Goal: Task Accomplishment & Management: Manage account settings

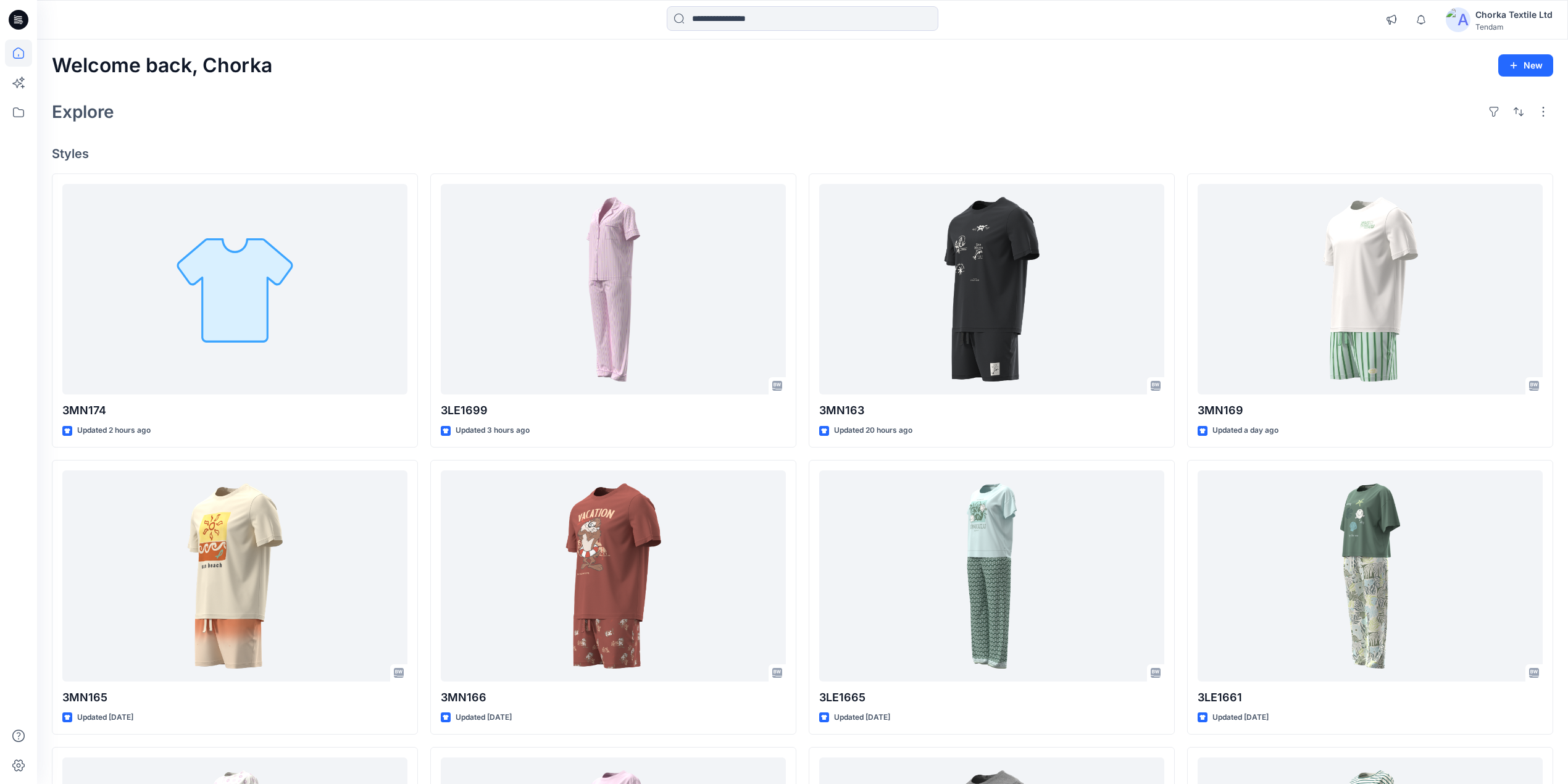
click at [870, 102] on div "Explore" at bounding box center [802, 112] width 1501 height 30
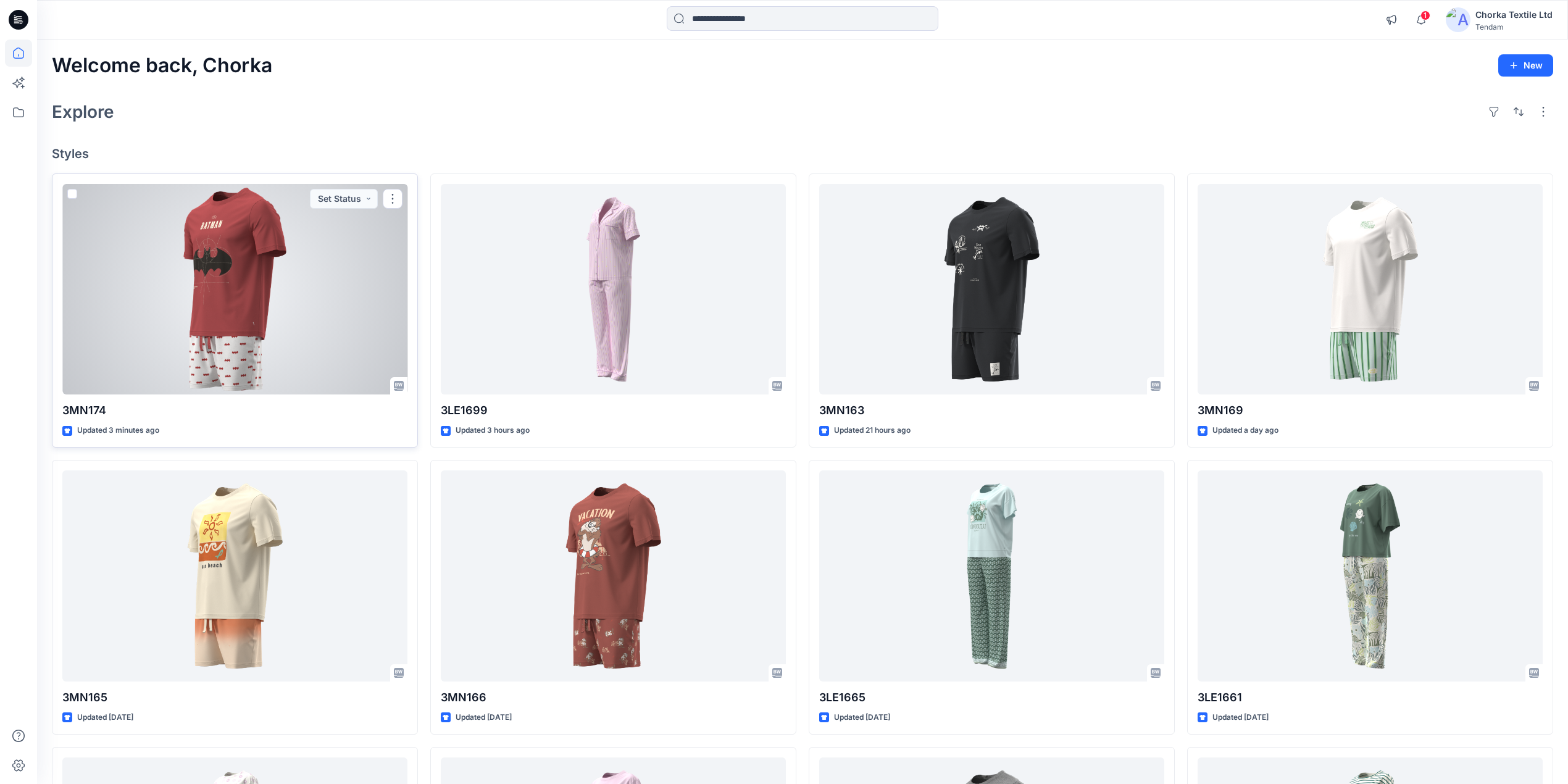
click at [226, 287] on div at bounding box center [235, 290] width 345 height 211
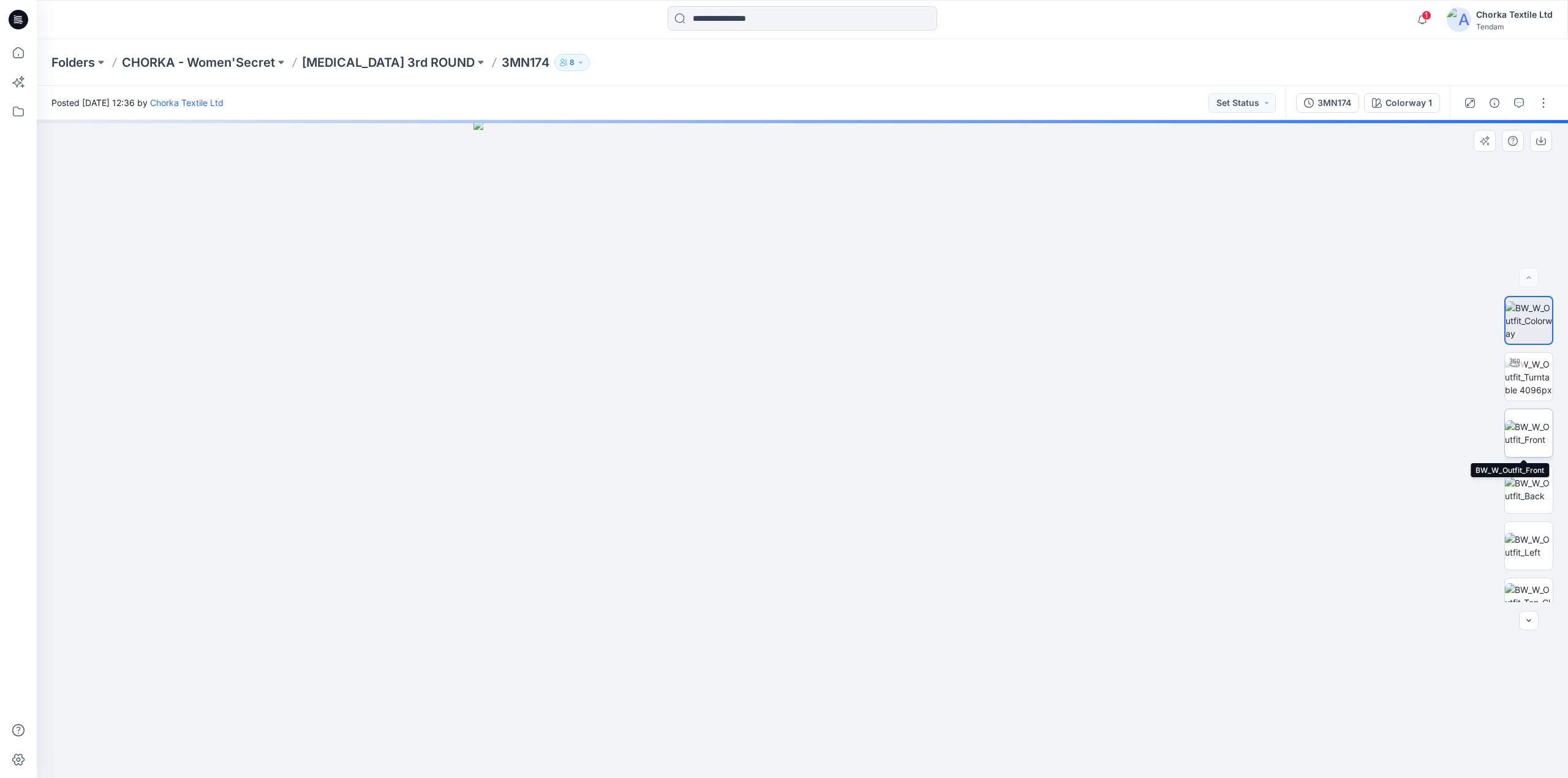
click at [1527, 420] on img at bounding box center [1529, 433] width 48 height 26
click at [1523, 384] on img at bounding box center [1529, 377] width 48 height 39
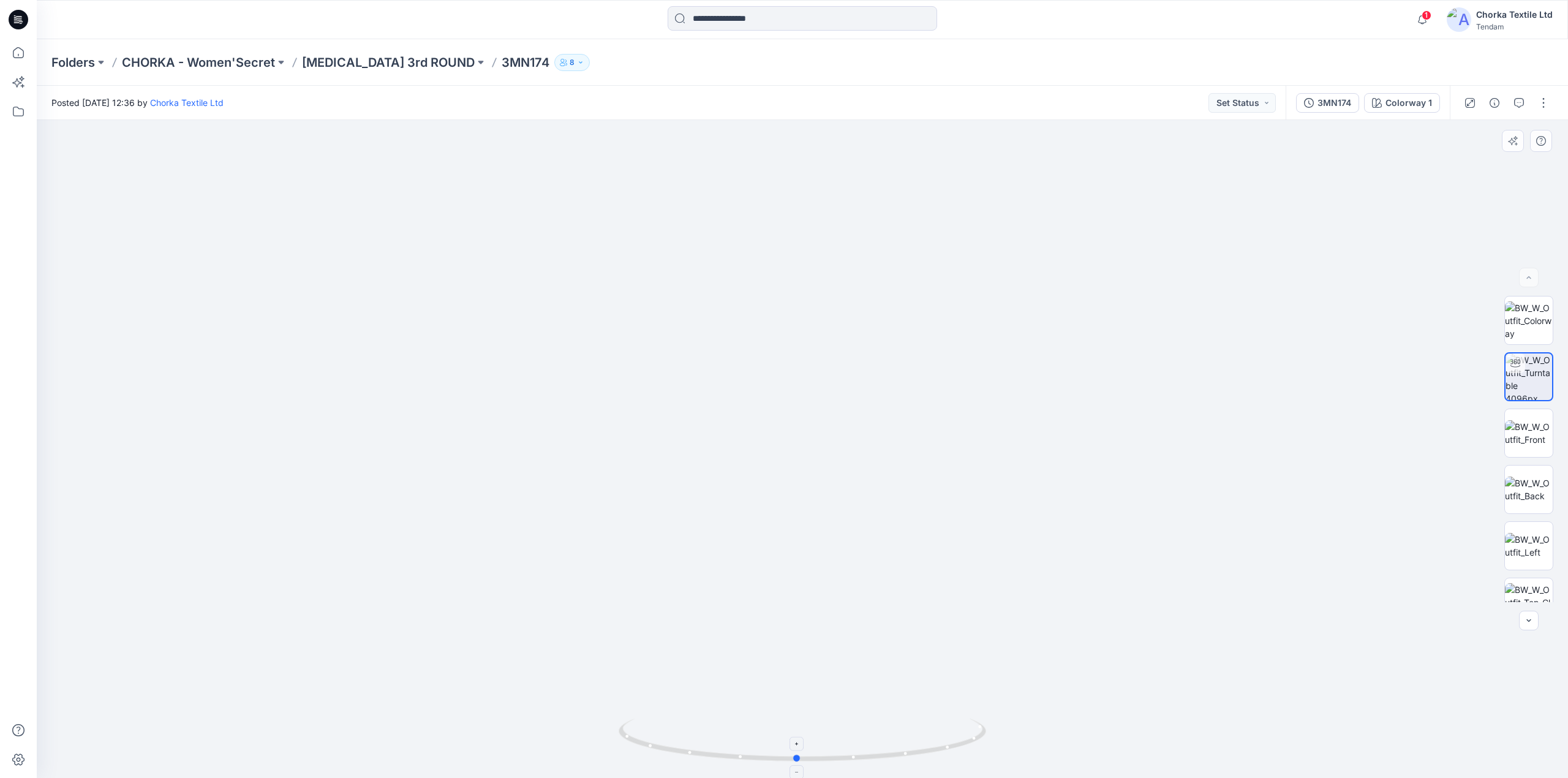
drag, startPoint x: 959, startPoint y: 750, endPoint x: 954, endPoint y: 723, distance: 27.5
click at [954, 723] on icon at bounding box center [804, 741] width 371 height 46
click at [1431, 11] on span "1" at bounding box center [1427, 15] width 10 height 10
click at [1165, 67] on div "Folders CHORKA - Women'Secret T3 3rd ROUND 3MN174 8" at bounding box center [754, 63] width 1407 height 17
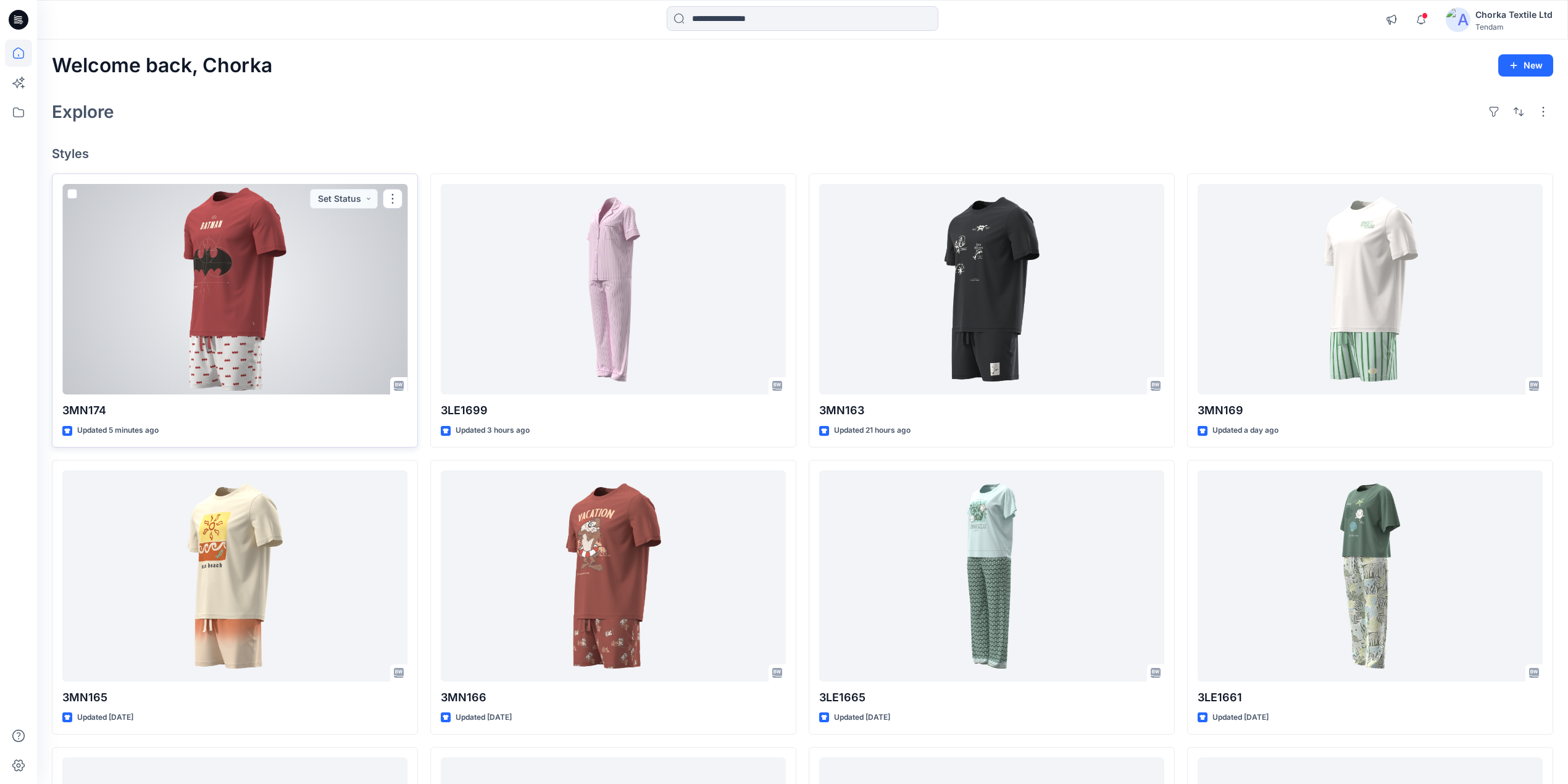
click at [199, 287] on div at bounding box center [235, 290] width 345 height 211
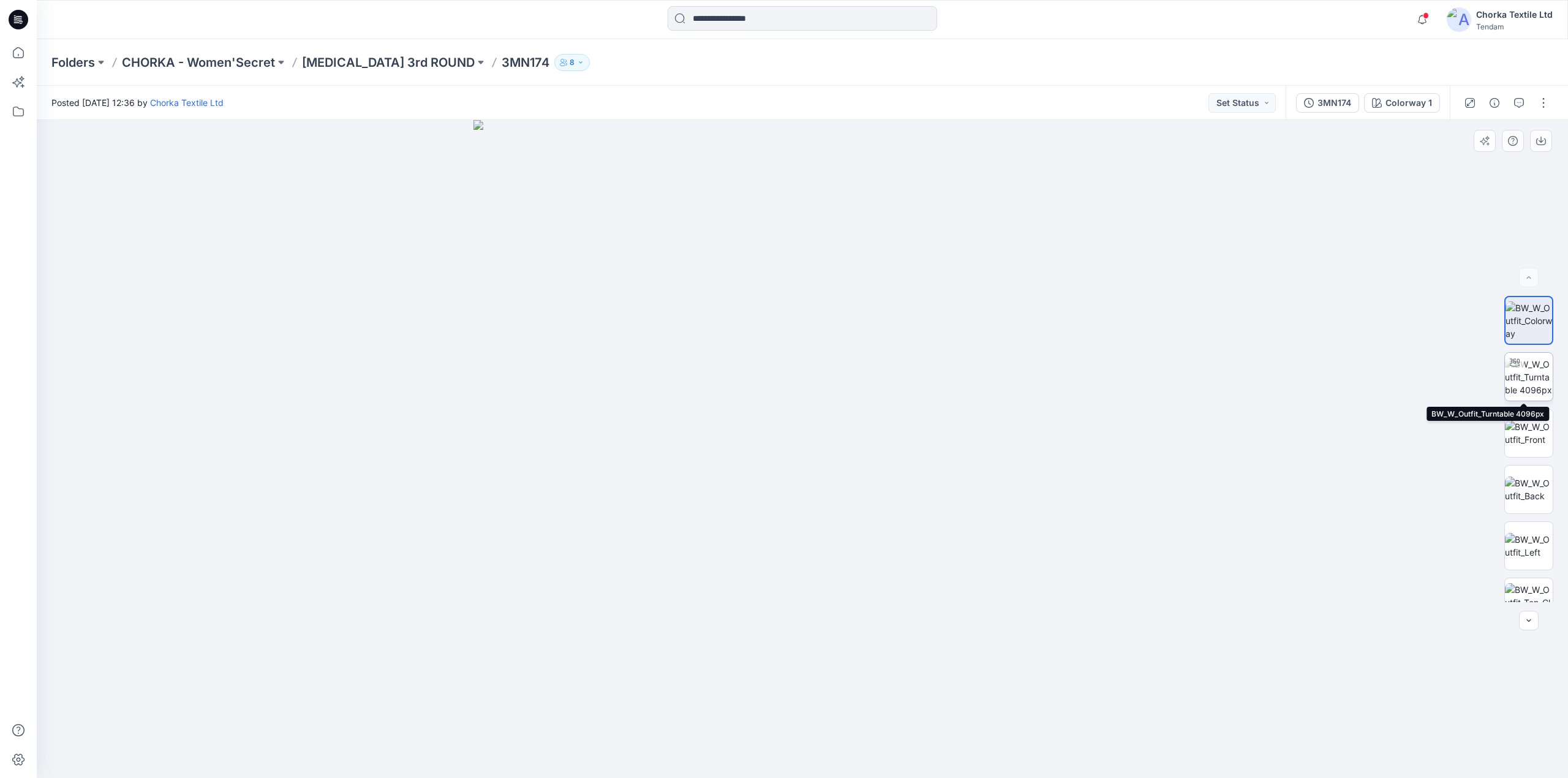
click at [1523, 372] on img at bounding box center [1529, 377] width 48 height 39
drag, startPoint x: 780, startPoint y: 756, endPoint x: 838, endPoint y: 756, distance: 58.0
click at [838, 756] on icon at bounding box center [804, 741] width 371 height 46
drag, startPoint x: 776, startPoint y: 765, endPoint x: 770, endPoint y: 732, distance: 33.5
click at [770, 732] on icon at bounding box center [804, 741] width 371 height 46
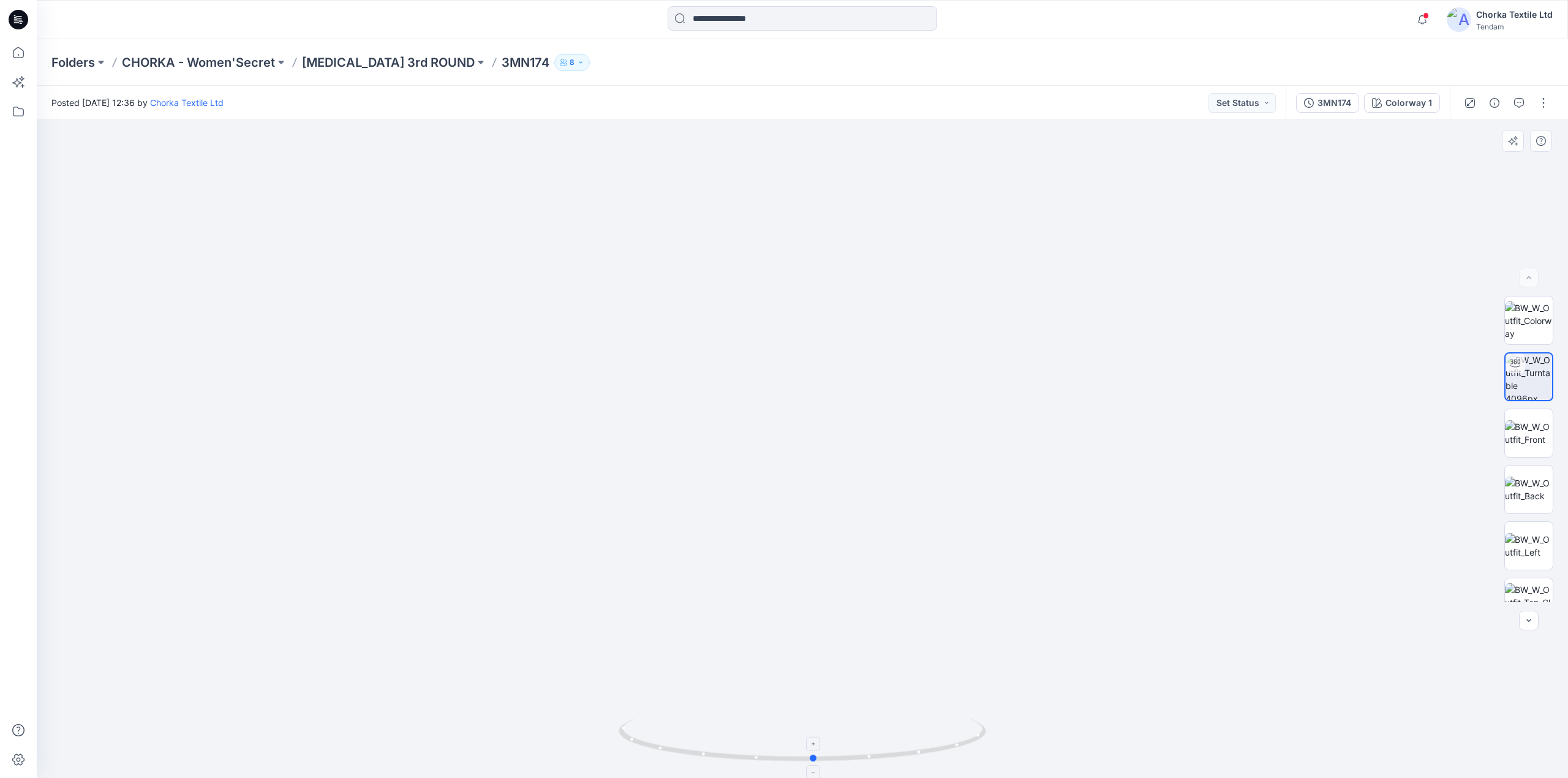
drag, startPoint x: 956, startPoint y: 758, endPoint x: 916, endPoint y: 729, distance: 49.4
click at [916, 729] on icon at bounding box center [804, 741] width 371 height 46
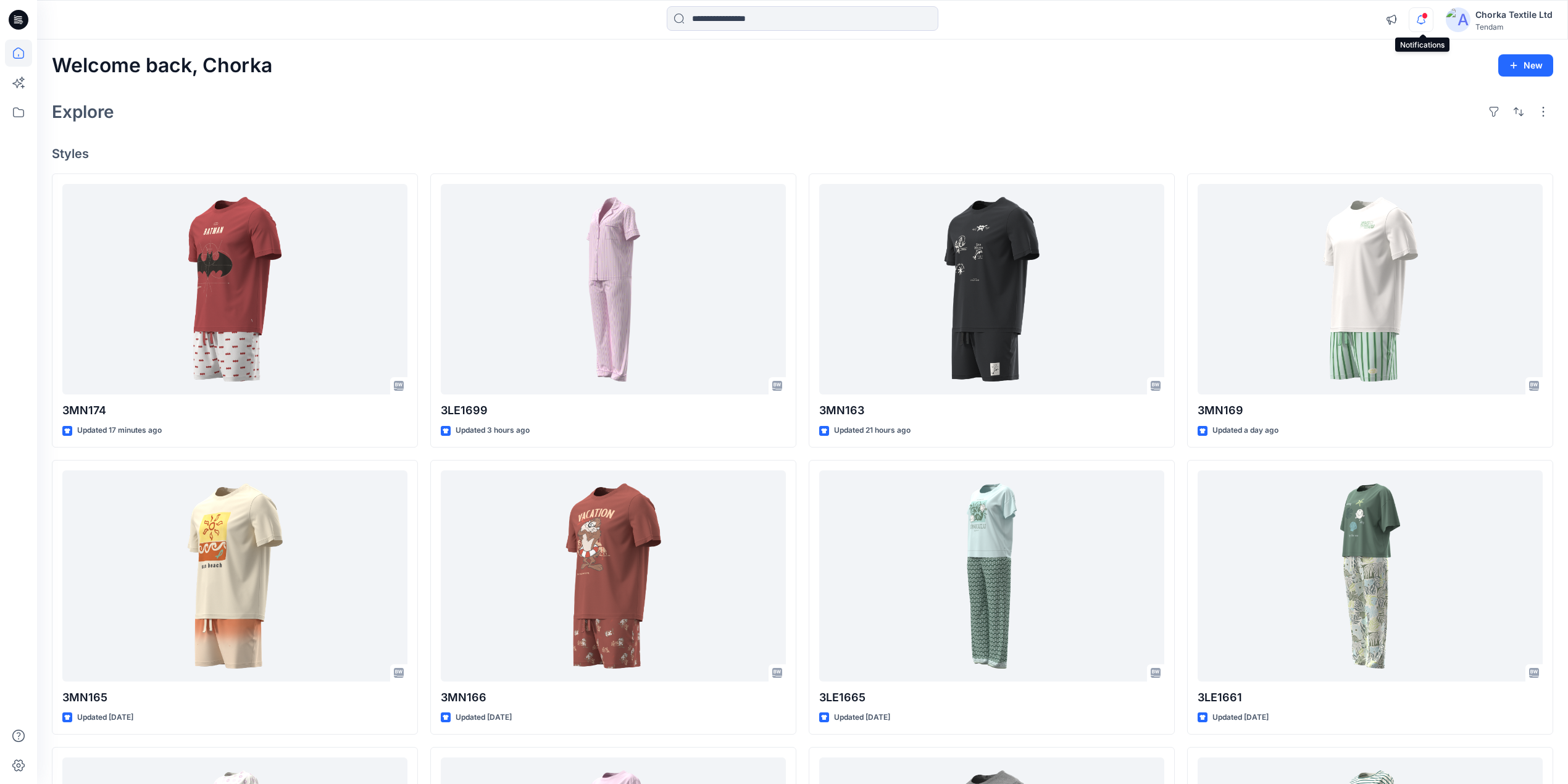
click at [1426, 19] on icon "button" at bounding box center [1421, 19] width 24 height 25
click at [1104, 115] on div "Explore" at bounding box center [802, 112] width 1501 height 30
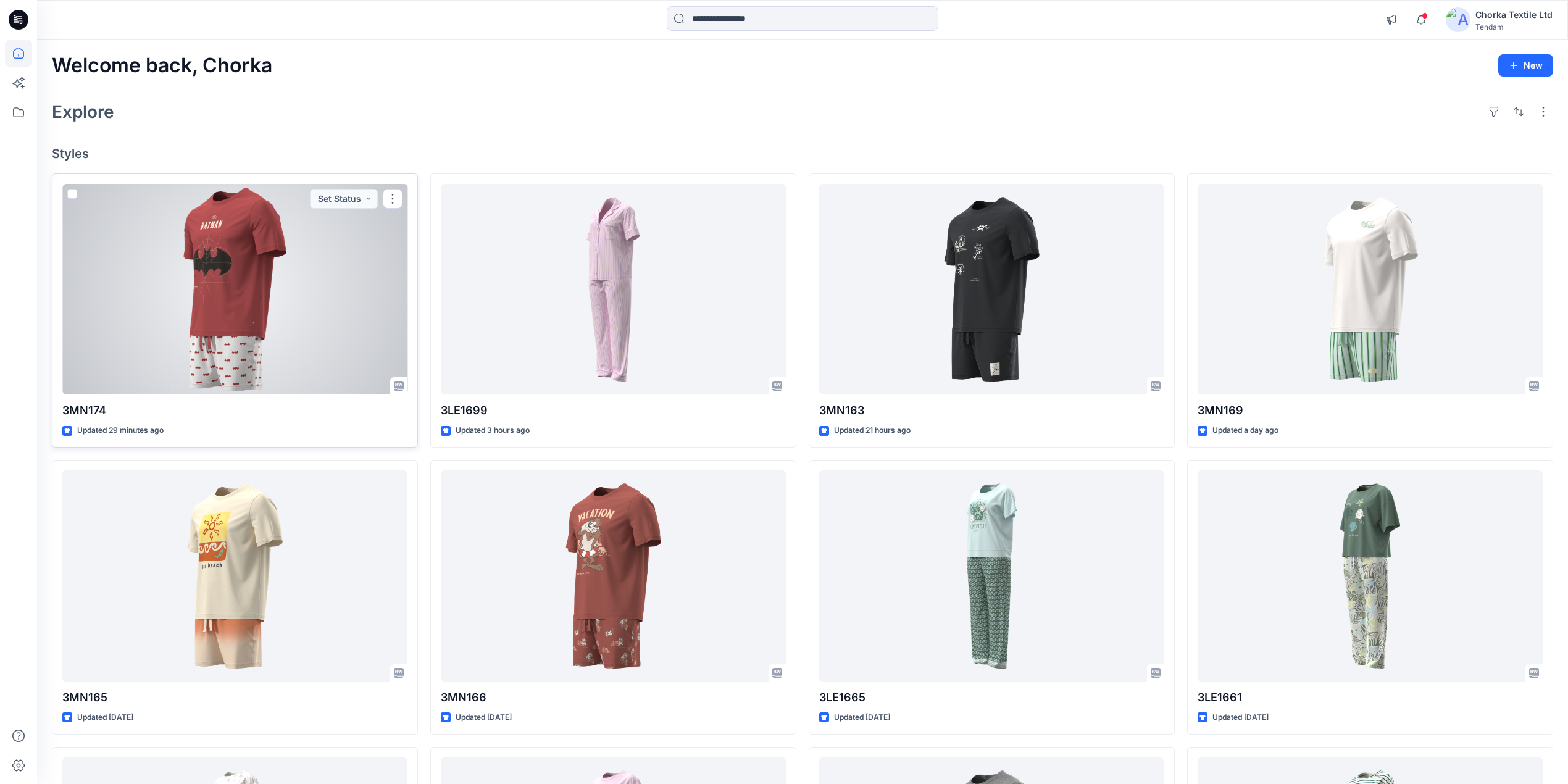
click at [295, 290] on div at bounding box center [235, 290] width 345 height 211
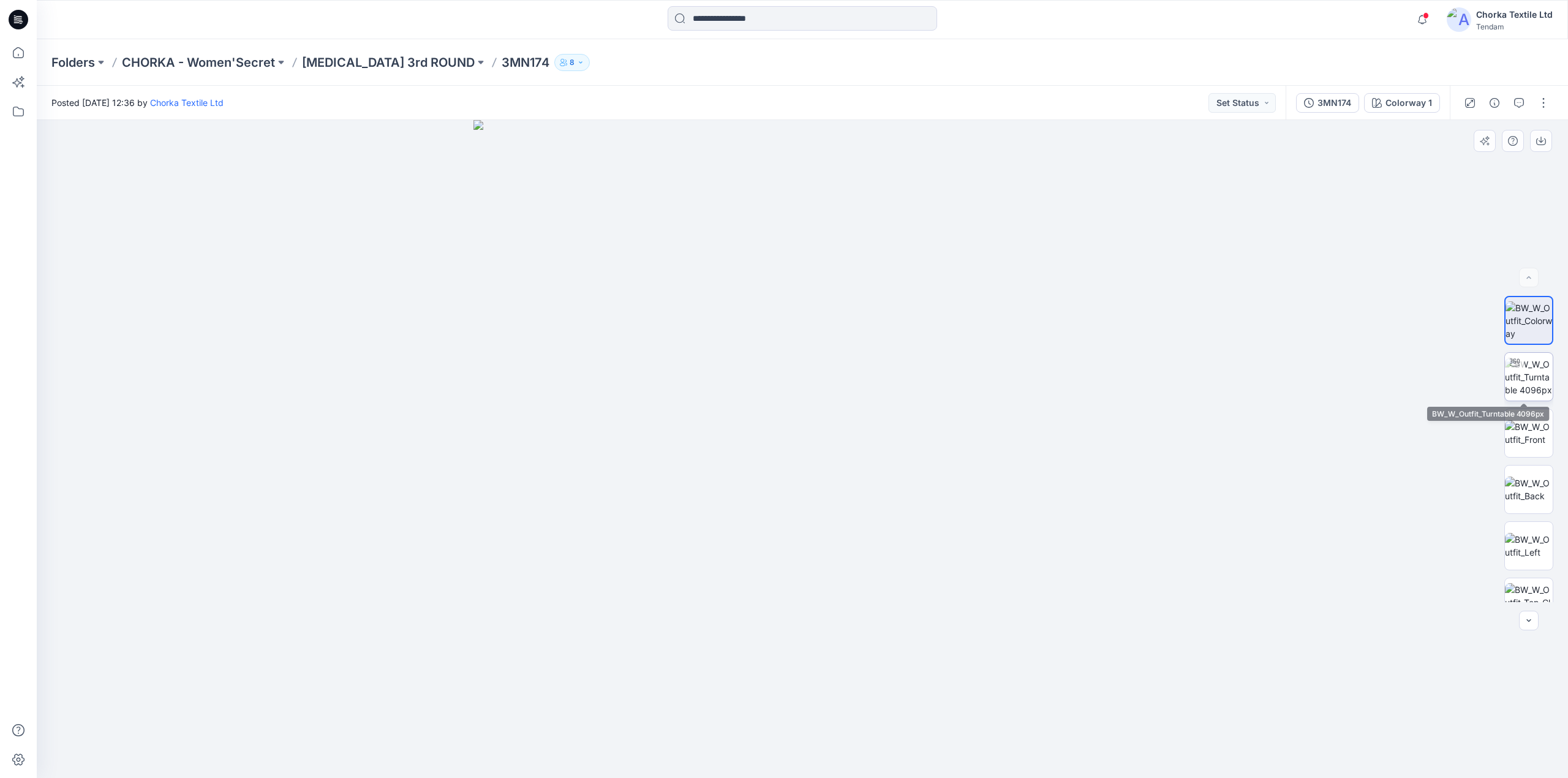
click at [1527, 352] on div at bounding box center [1529, 376] width 49 height 49
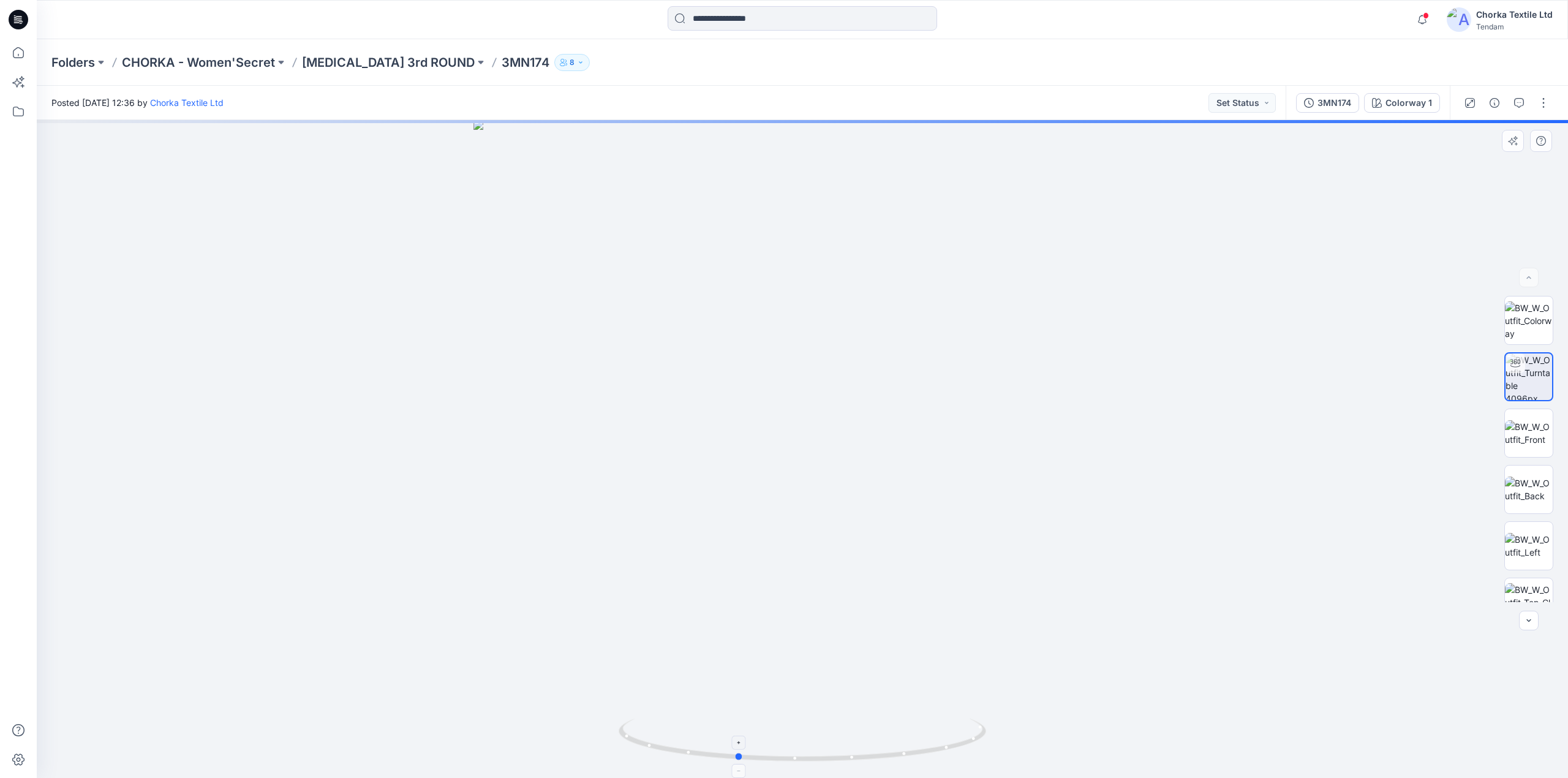
drag, startPoint x: 956, startPoint y: 745, endPoint x: 890, endPoint y: 738, distance: 66.4
click at [890, 738] on icon at bounding box center [804, 741] width 371 height 46
click at [1529, 306] on img at bounding box center [1529, 321] width 48 height 39
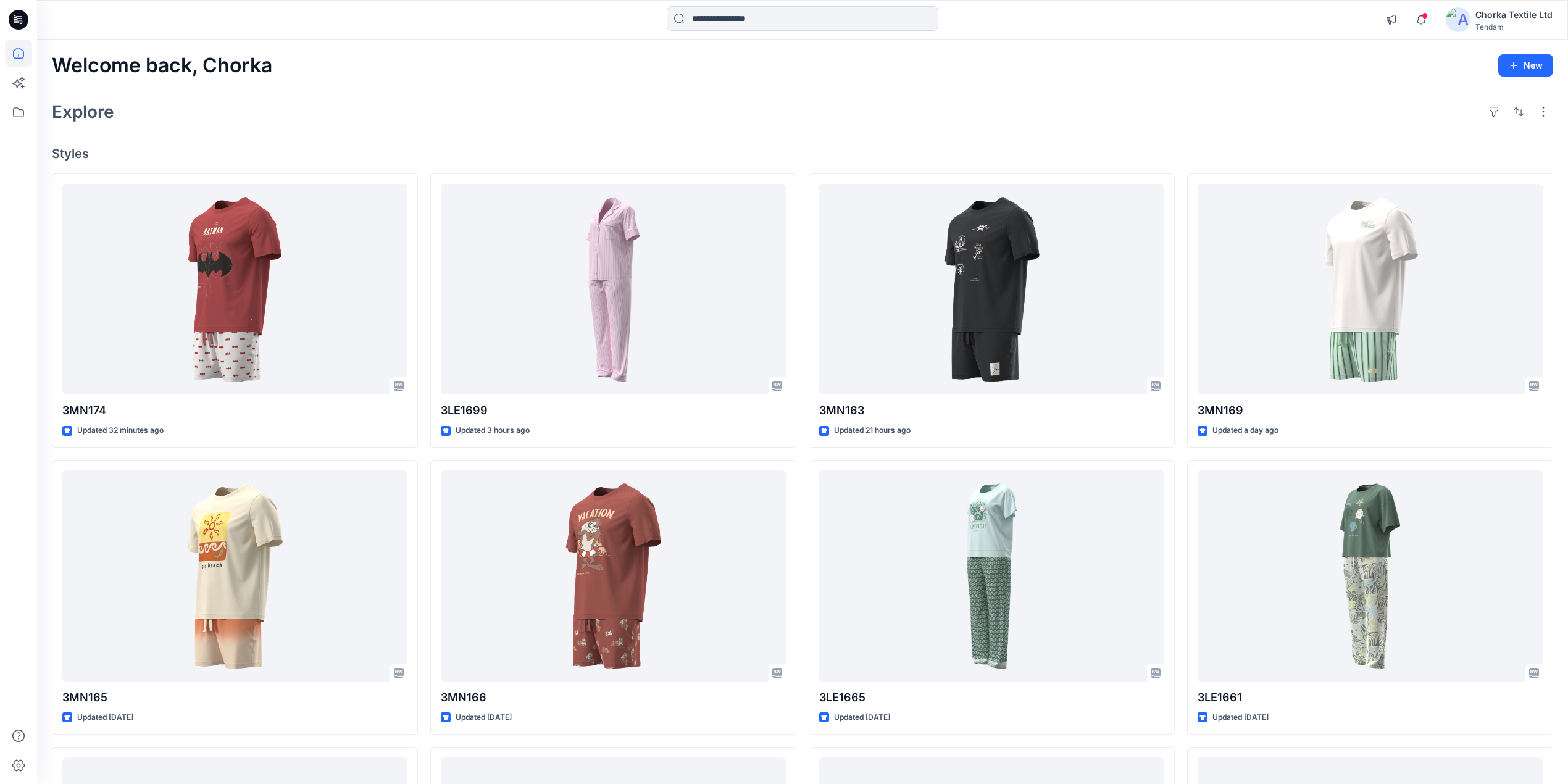
click at [441, 119] on div "Explore" at bounding box center [802, 112] width 1501 height 30
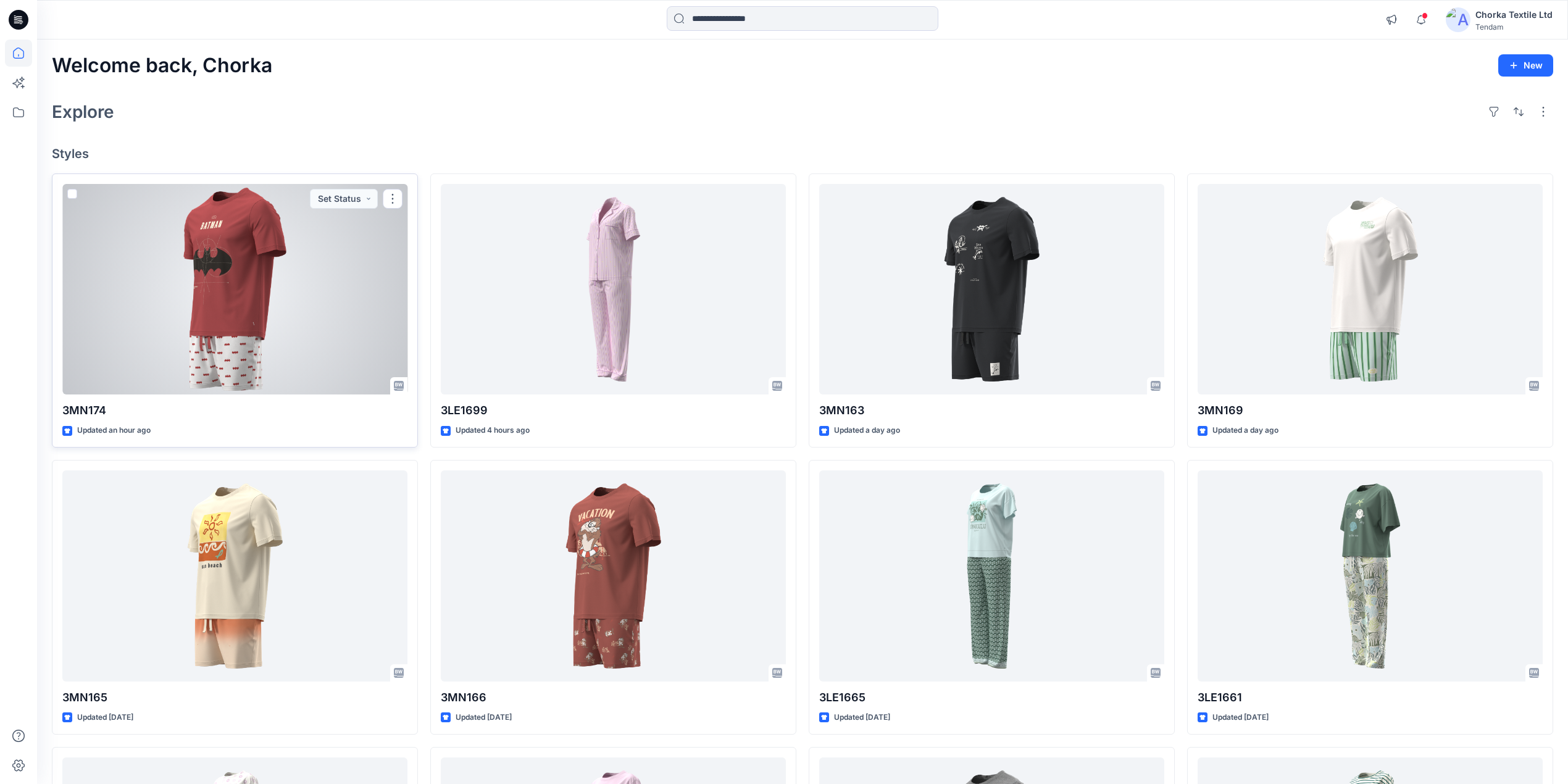
click at [206, 261] on div at bounding box center [235, 290] width 345 height 211
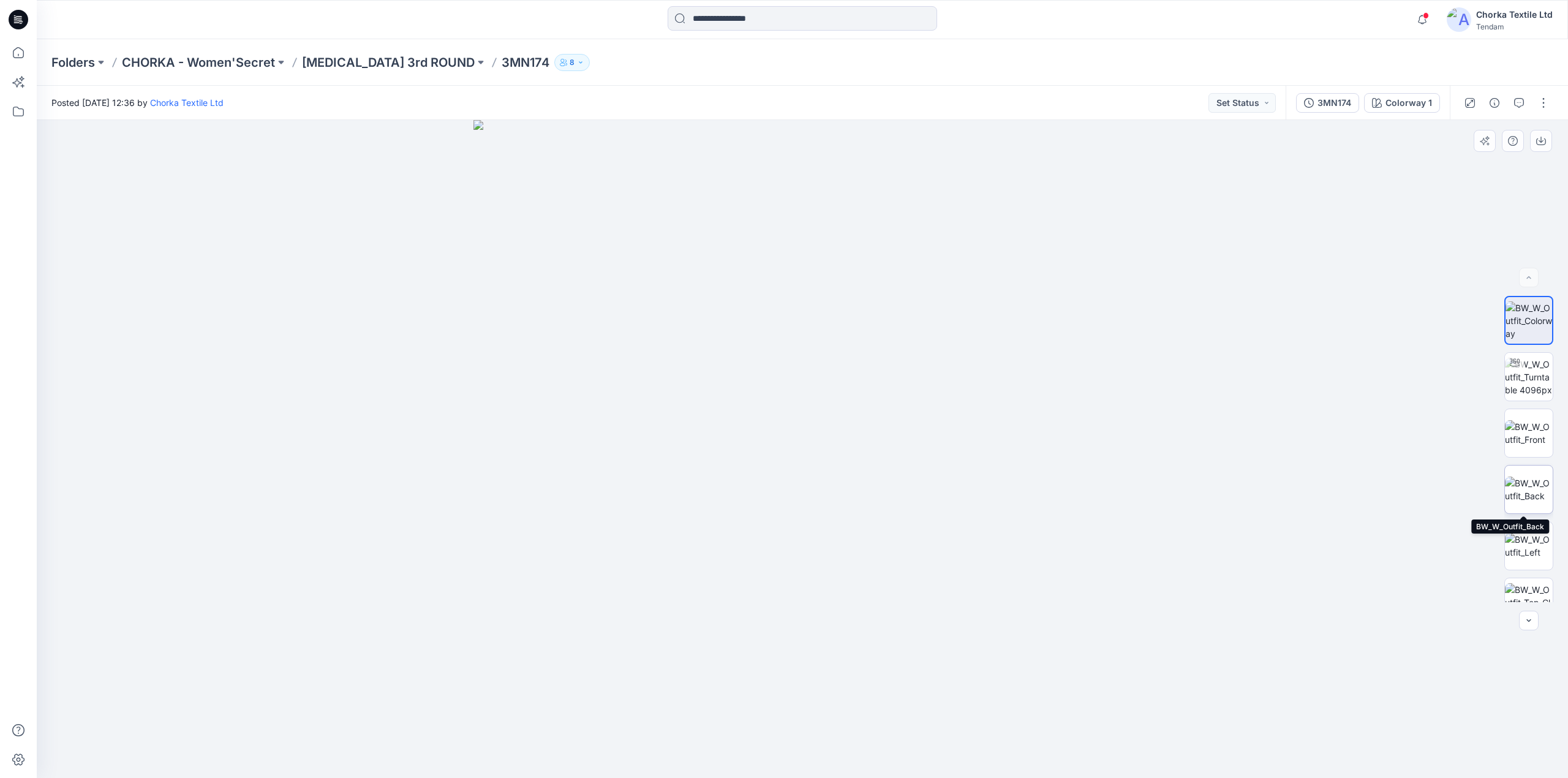
click at [1535, 491] on img at bounding box center [1529, 490] width 48 height 26
drag, startPoint x: 1527, startPoint y: 369, endPoint x: 1520, endPoint y: 368, distance: 7.1
click at [1527, 369] on img at bounding box center [1529, 377] width 48 height 39
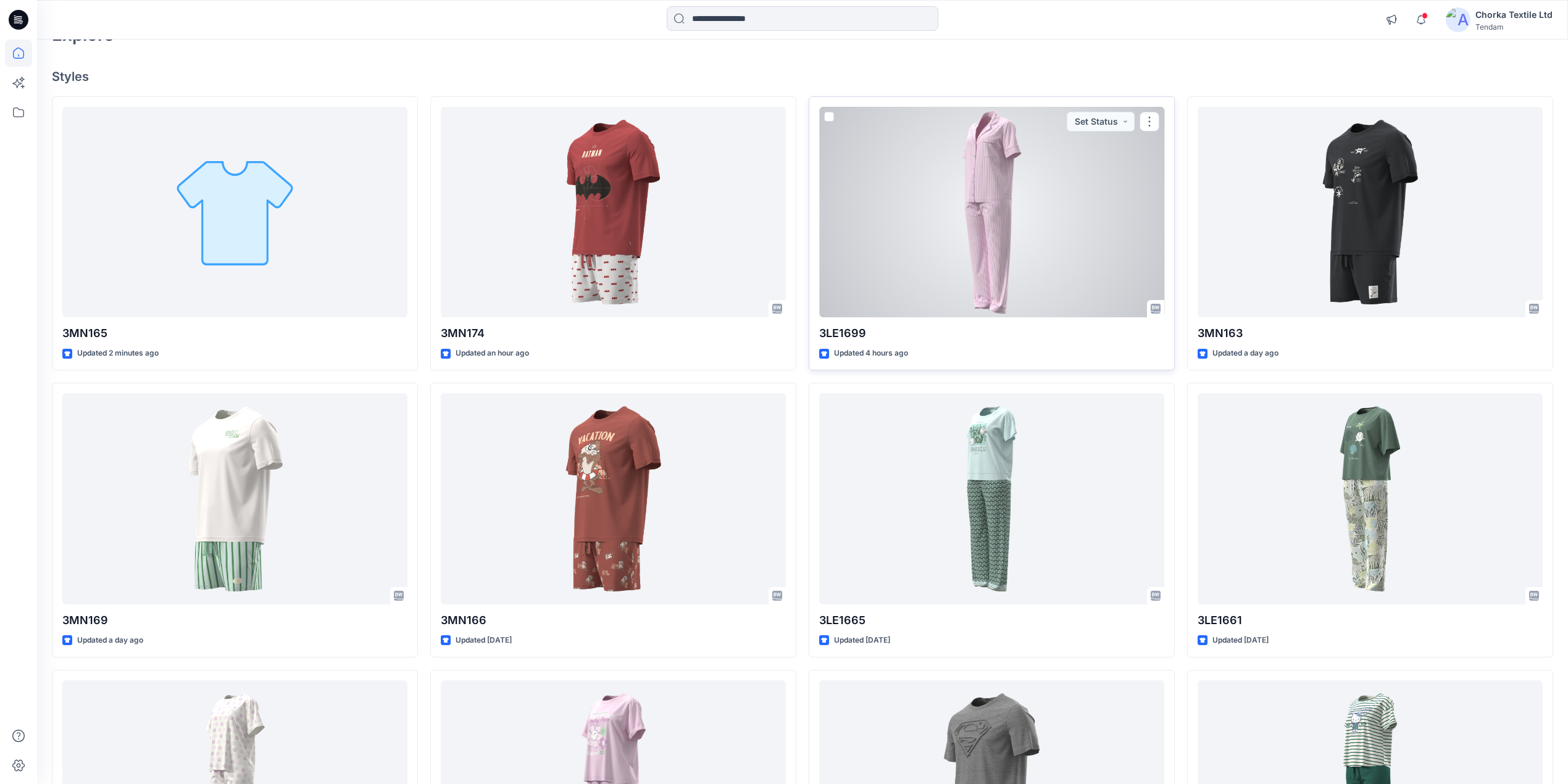
scroll to position [164, 0]
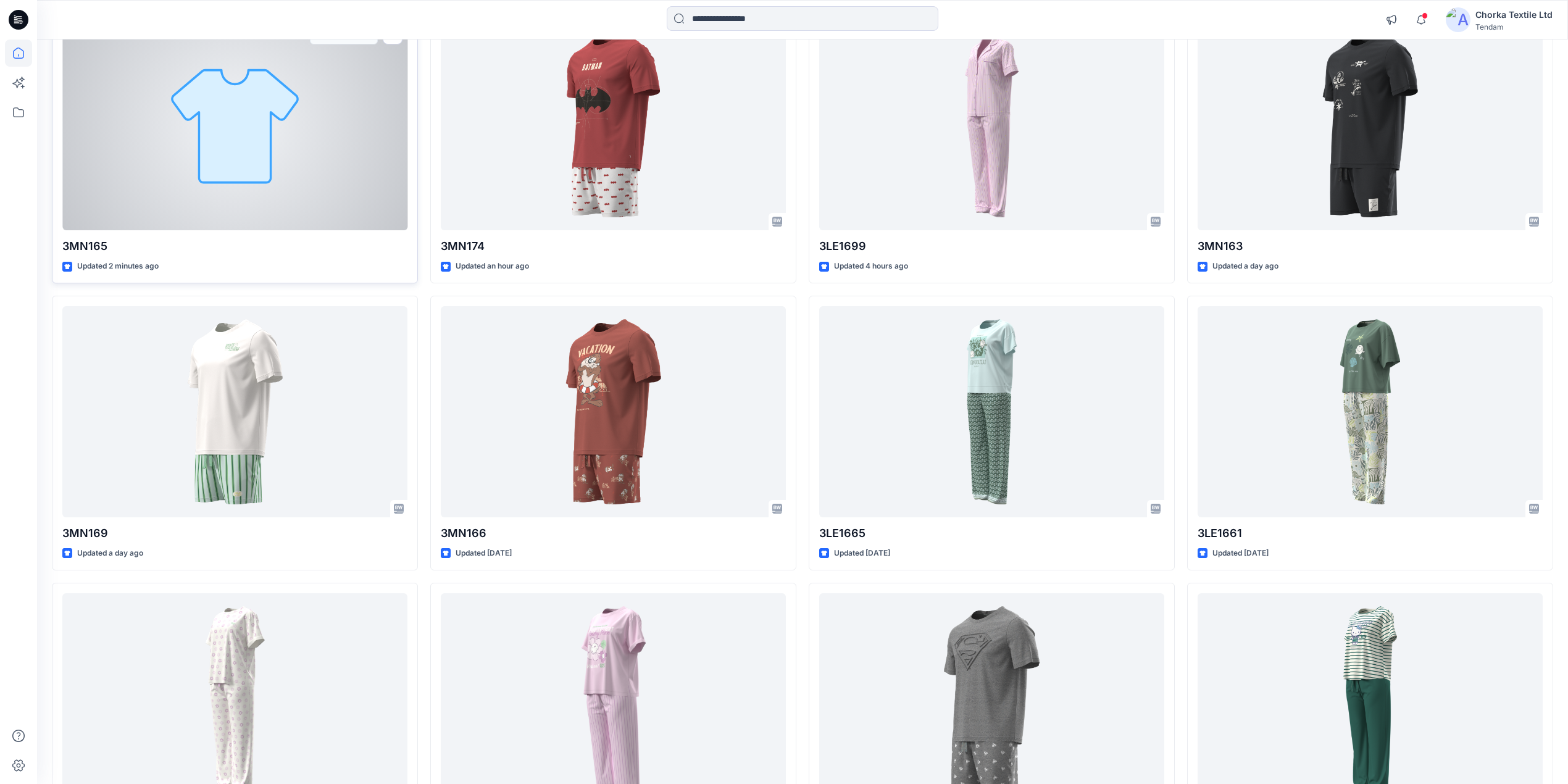
click at [345, 159] on div at bounding box center [235, 125] width 345 height 211
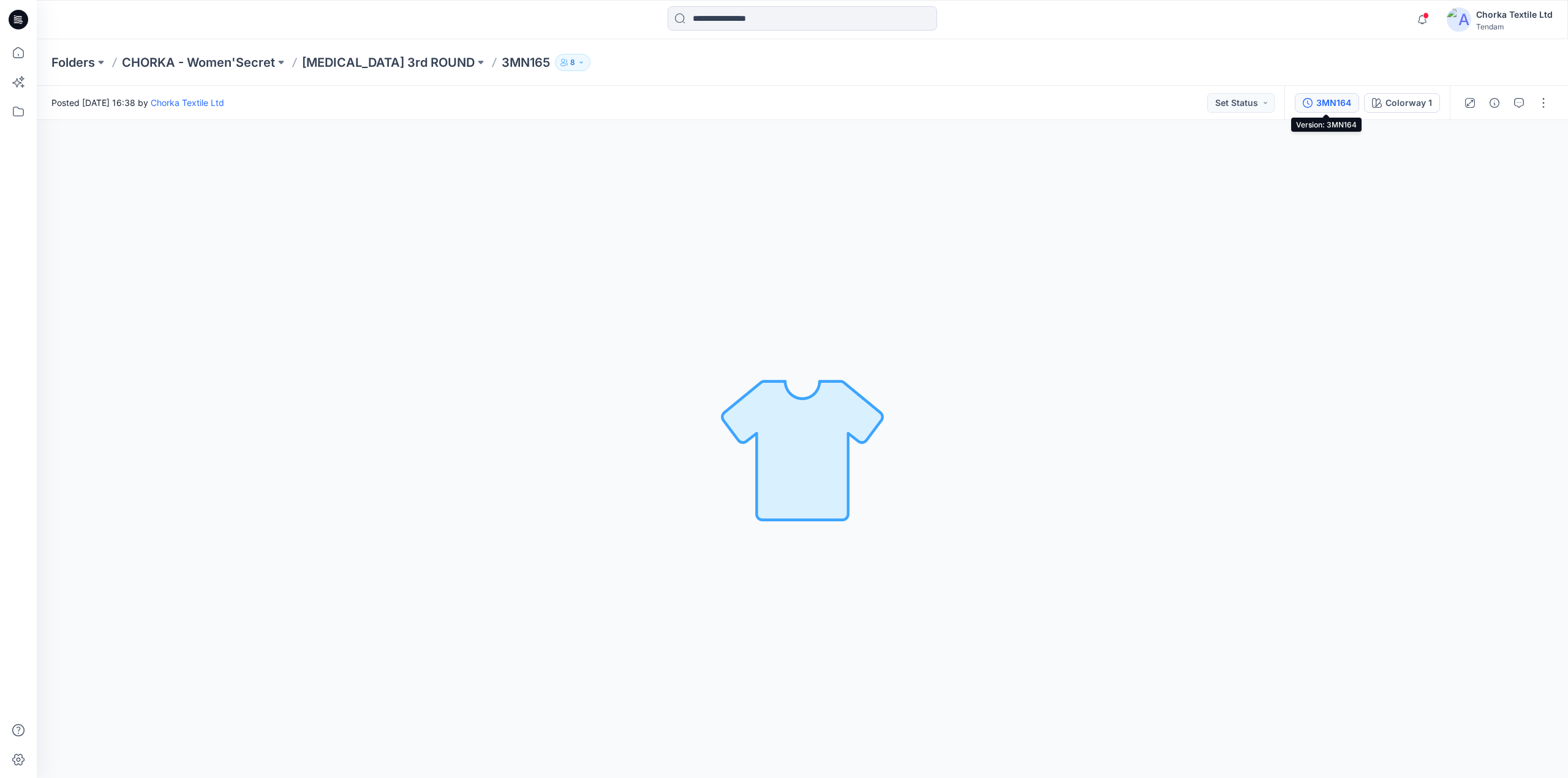
click at [1333, 101] on div "3MN164" at bounding box center [1334, 103] width 35 height 13
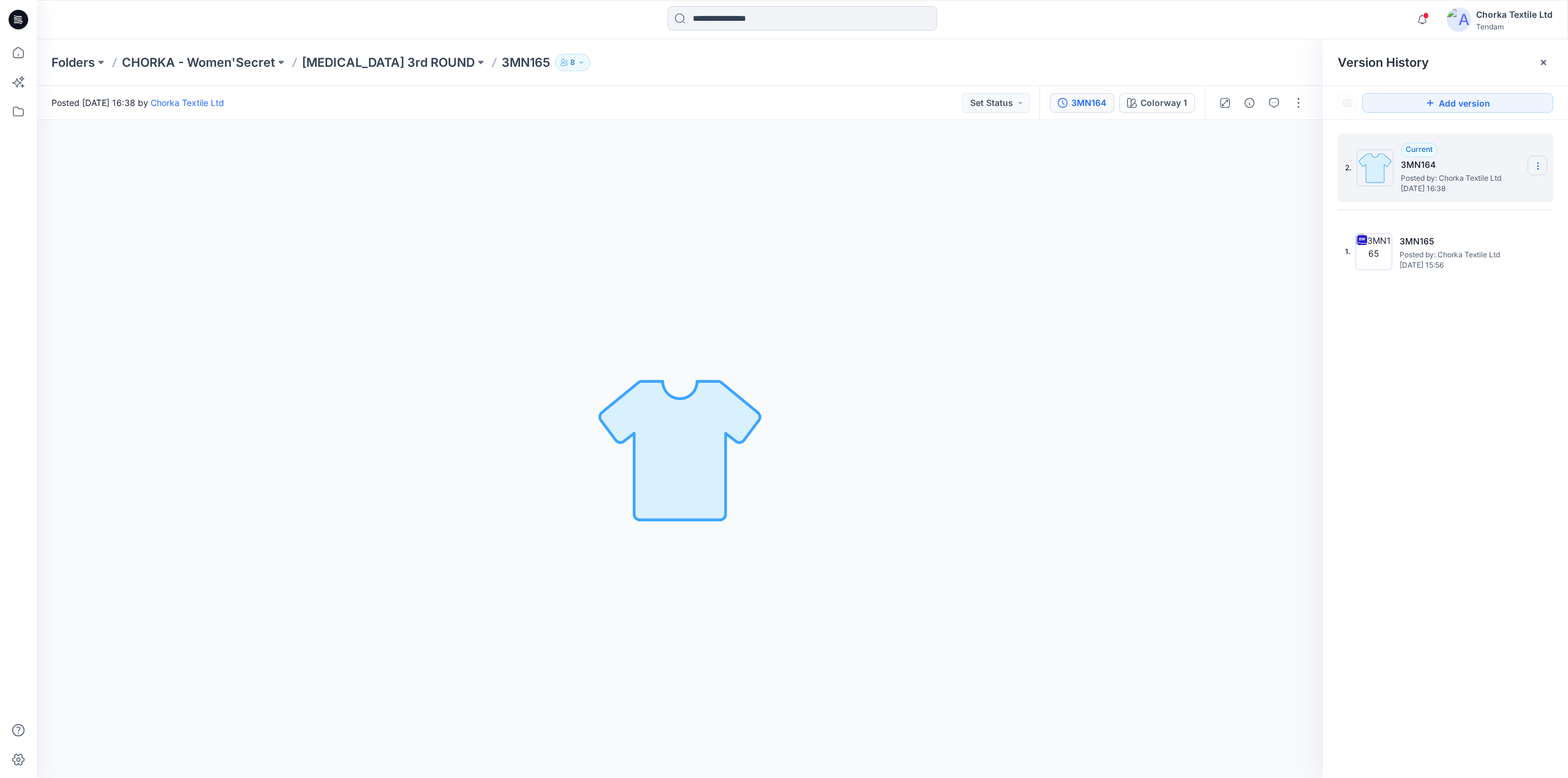
click at [1539, 162] on icon at bounding box center [1538, 166] width 10 height 10
click at [1452, 242] on span "Delete Version" at bounding box center [1453, 245] width 57 height 15
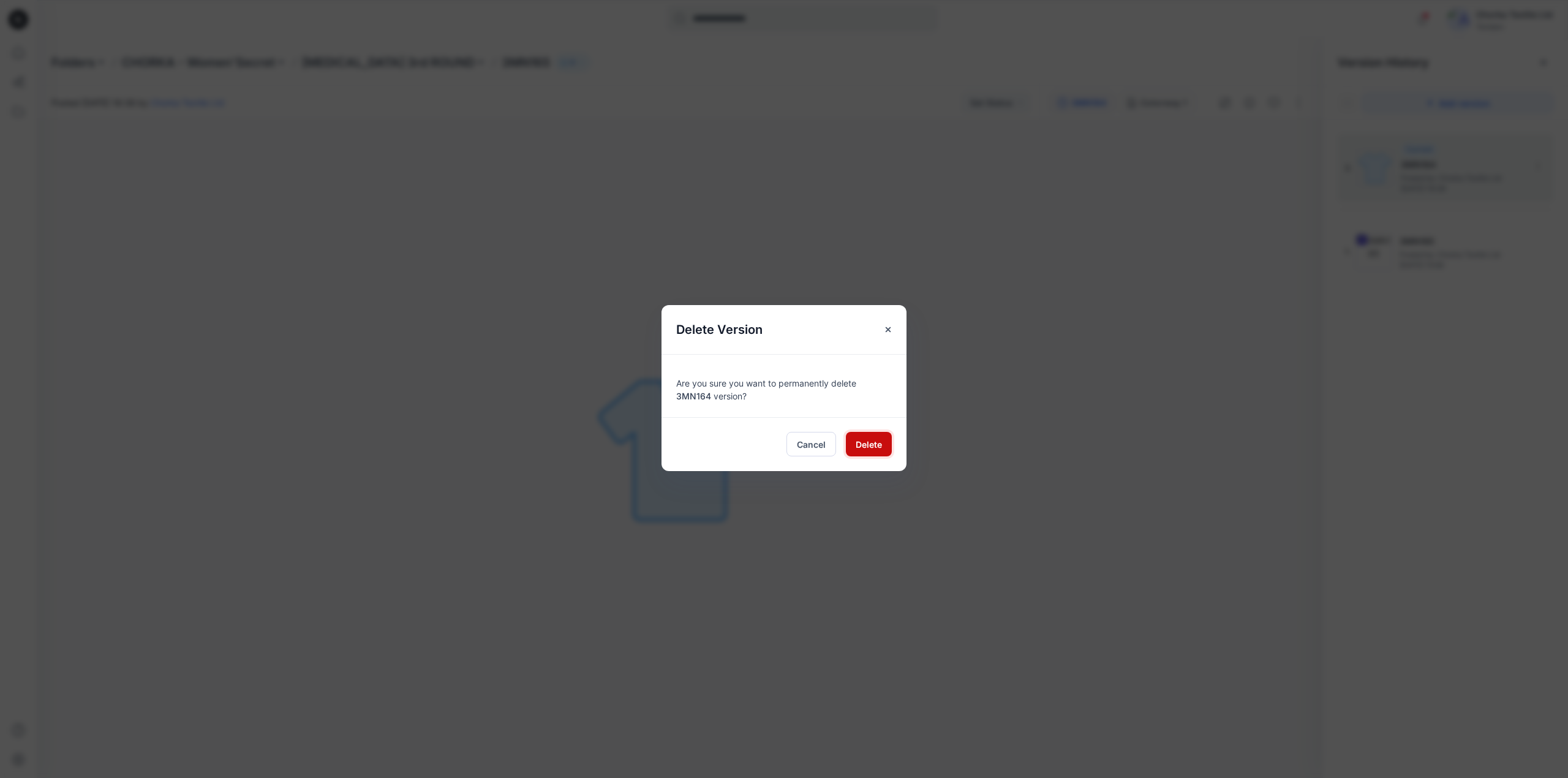
click at [876, 447] on span "Delete" at bounding box center [868, 444] width 26 height 13
